Goal: Task Accomplishment & Management: Manage account settings

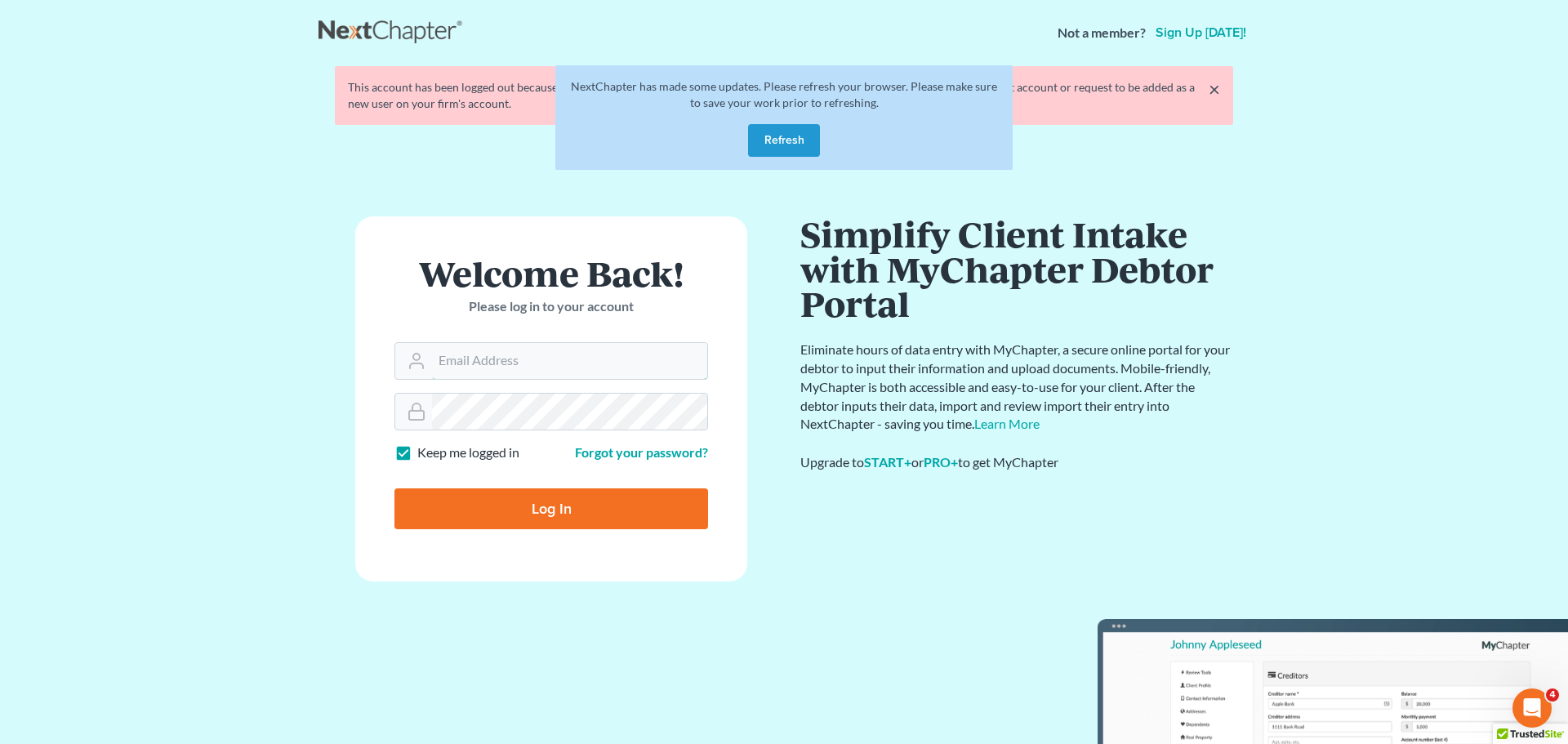
type input "marty@attorneyok.com"
click at [571, 499] on input "Log In" at bounding box center [551, 508] width 314 height 41
type input "Thinking..."
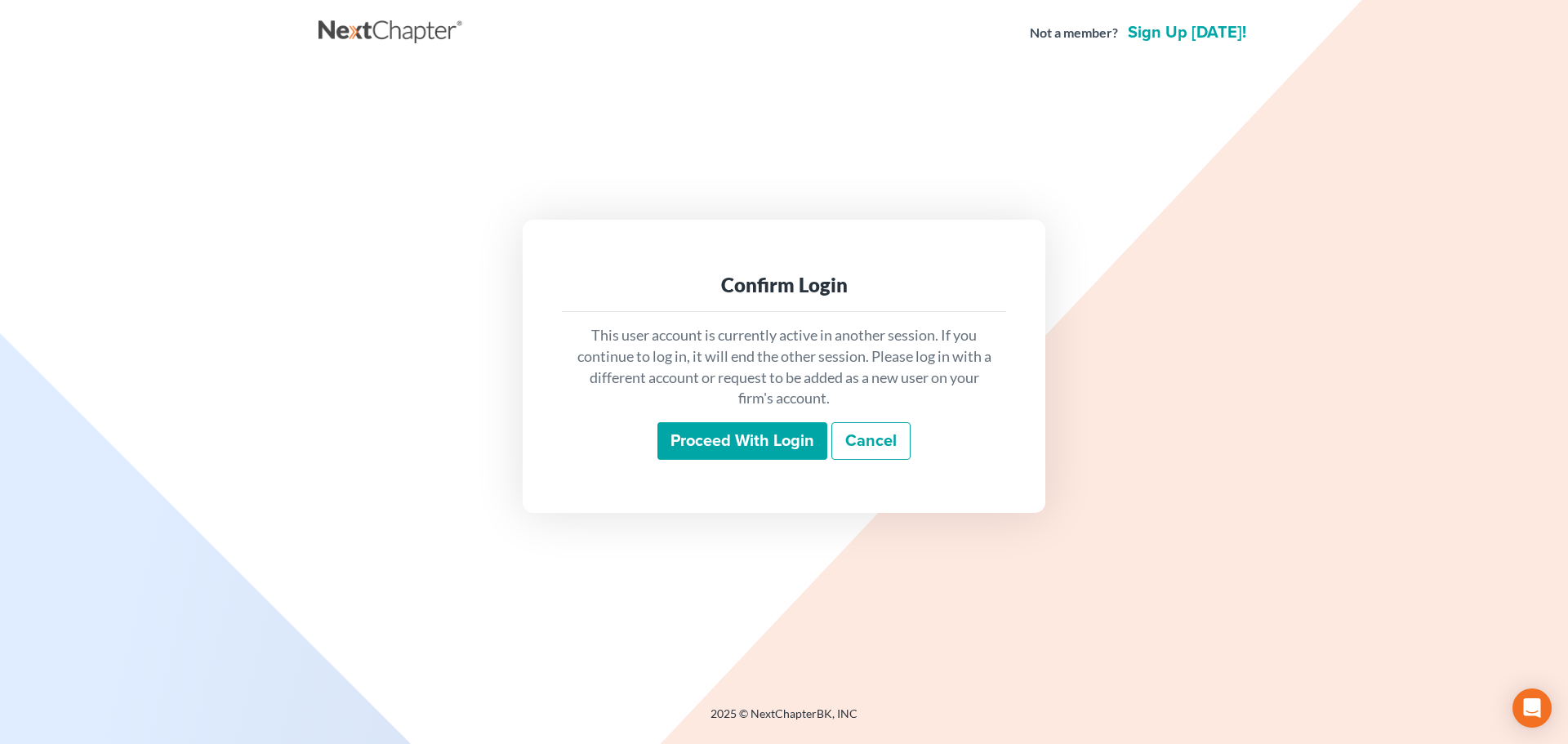
click at [744, 429] on input "Proceed with login" at bounding box center [742, 441] width 170 height 38
